Goal: Information Seeking & Learning: Learn about a topic

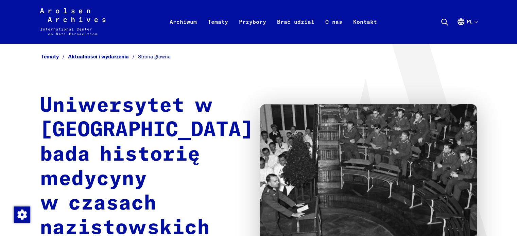
click at [187, 108] on h1 "Uniwersytet w [GEOGRAPHIC_DATA] bada historię medycyny w czasach nazistowskich" at bounding box center [147, 167] width 214 height 147
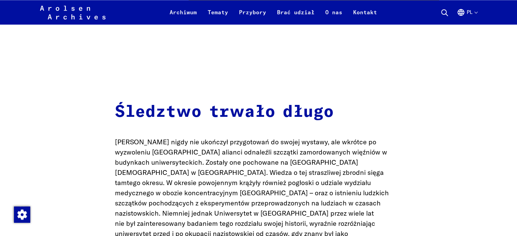
scroll to position [1236, 0]
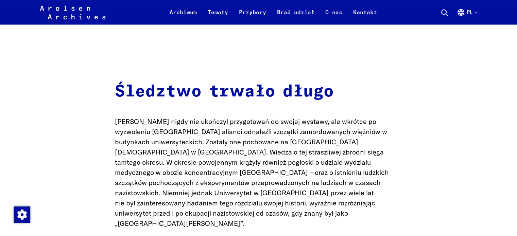
click at [131, 117] on font "[PERSON_NAME] nigdy nie ukończył przygotowań do swojej wystawy, ale wkrótce po …" at bounding box center [252, 172] width 274 height 110
drag, startPoint x: 131, startPoint y: 80, endPoint x: 144, endPoint y: 82, distance: 13.0
click at [144, 117] on font "[PERSON_NAME] nigdy nie ukończył przygotowań do swojej wystawy, ale wkrótce po …" at bounding box center [252, 172] width 274 height 110
click at [255, 83] on font "Śledztwo trwało długo" at bounding box center [224, 91] width 219 height 16
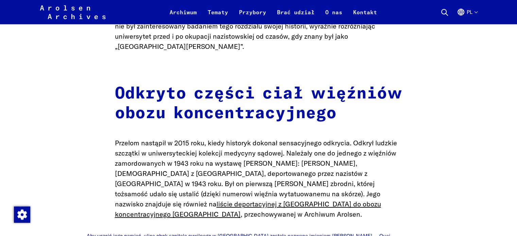
scroll to position [1426, 0]
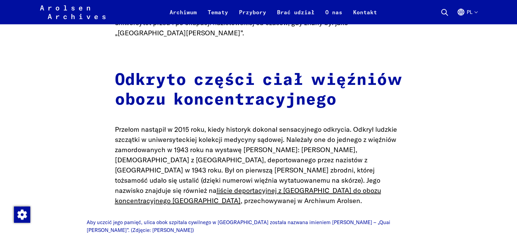
click at [311, 125] on font "Przełom nastąpił w 2015 roku, kiedy historyk dokonał sensacyjnego odkrycia. Odk…" at bounding box center [256, 160] width 282 height 70
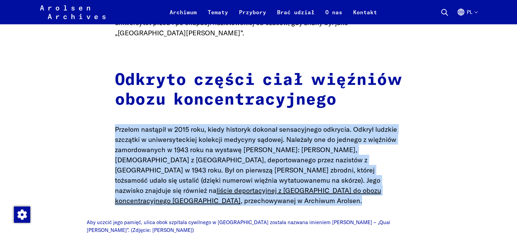
click at [311, 125] on font "Przełom nastąpił w 2015 roku, kiedy historyk dokonał sensacyjnego odkrycia. Odk…" at bounding box center [256, 160] width 282 height 70
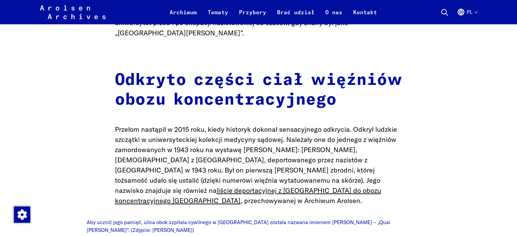
click at [311, 125] on font "Przełom nastąpił w 2015 roku, kiedy historyk dokonał sensacyjnego odkrycia. Odk…" at bounding box center [256, 160] width 282 height 70
click at [303, 125] on font "Przełom nastąpił w 2015 roku, kiedy historyk dokonał sensacyjnego odkrycia. Odk…" at bounding box center [256, 160] width 282 height 70
drag, startPoint x: 303, startPoint y: 101, endPoint x: 327, endPoint y: 102, distance: 23.8
click at [327, 125] on font "Przełom nastąpił w 2015 roku, kiedy historyk dokonał sensacyjnego odkrycia. Odk…" at bounding box center [256, 160] width 282 height 70
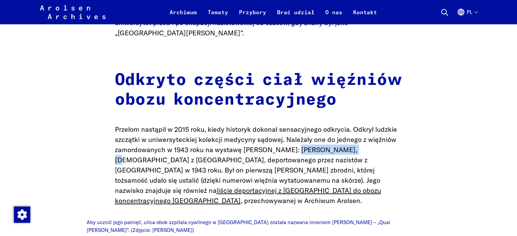
click at [343, 125] on font "Przełom nastąpił w 2015 roku, kiedy historyk dokonał sensacyjnego odkrycia. Odk…" at bounding box center [256, 160] width 282 height 70
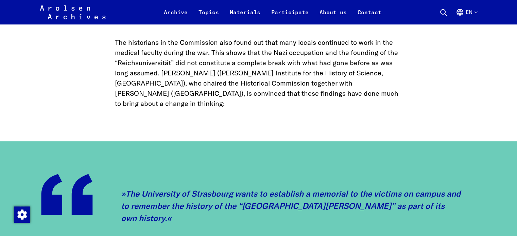
scroll to position [2822, 0]
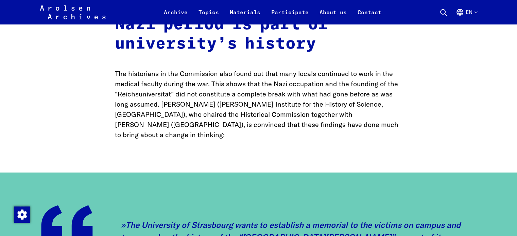
click at [215, 219] on p "The University of Strasbourg wants to establish a memorial to the victims on ca…" at bounding box center [298, 237] width 355 height 37
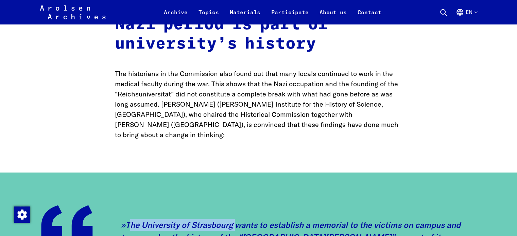
drag, startPoint x: 215, startPoint y: 155, endPoint x: 138, endPoint y: 157, distance: 76.8
click at [138, 219] on p "The University of Strasbourg wants to establish a memorial to the victims on ca…" at bounding box center [298, 237] width 355 height 37
